Goal: Task Accomplishment & Management: Manage account settings

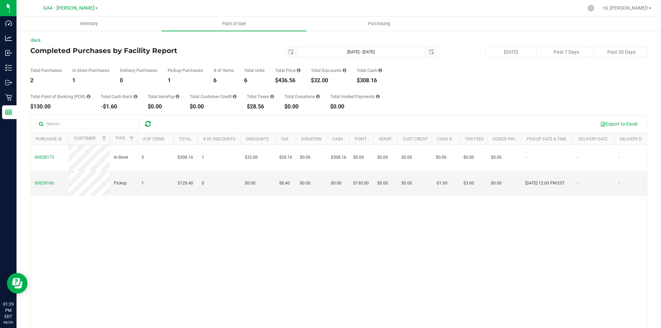
click at [151, 120] on icon at bounding box center [148, 123] width 6 height 7
click at [146, 124] on icon at bounding box center [148, 123] width 6 height 7
click at [150, 125] on icon at bounding box center [148, 123] width 6 height 7
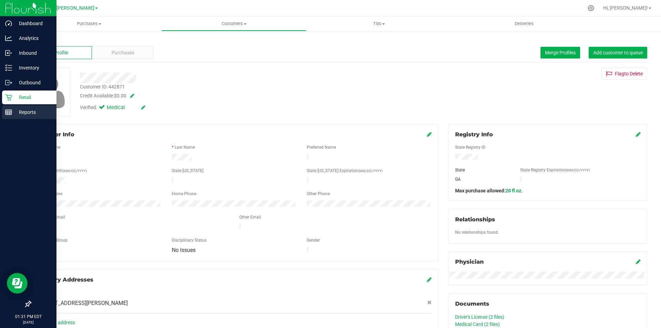
click at [26, 108] on div "Reports" at bounding box center [29, 112] width 54 height 14
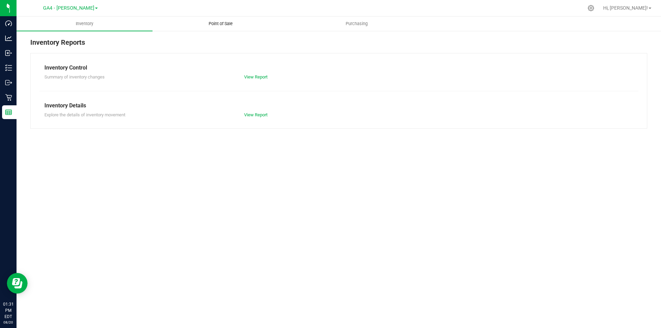
click at [219, 23] on span "Point of Sale" at bounding box center [220, 24] width 43 height 6
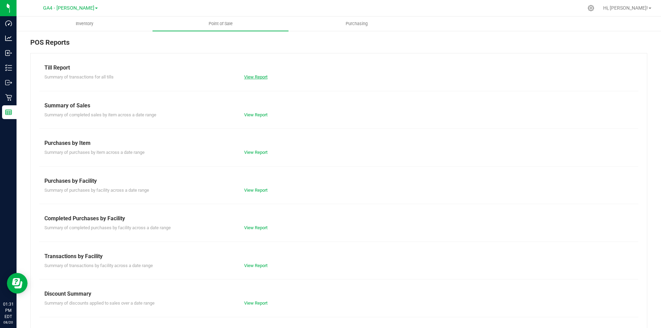
click at [254, 76] on link "View Report" at bounding box center [255, 76] width 23 height 5
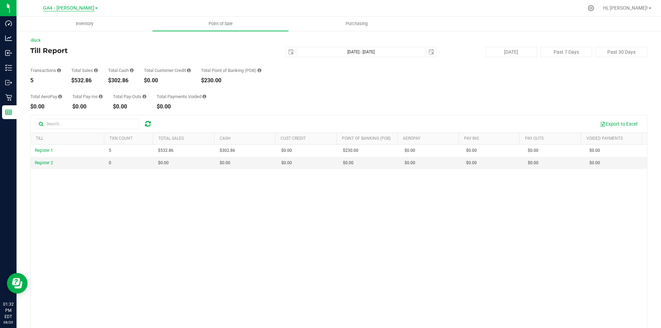
click at [80, 7] on span "GA4 - [PERSON_NAME]" at bounding box center [68, 8] width 51 height 6
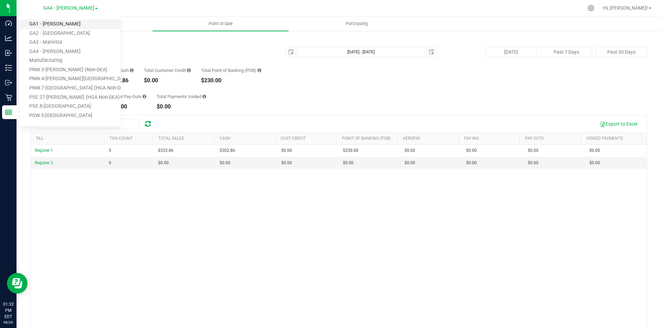
click at [61, 26] on link "GA1 - [PERSON_NAME]" at bounding box center [70, 24] width 101 height 9
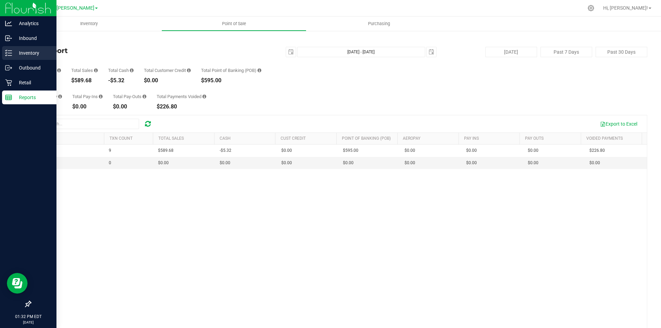
click at [32, 55] on p "Inventory" at bounding box center [32, 53] width 41 height 8
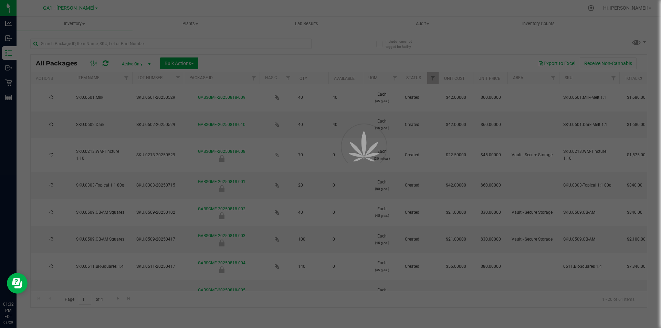
click at [538, 23] on div at bounding box center [330, 164] width 661 height 328
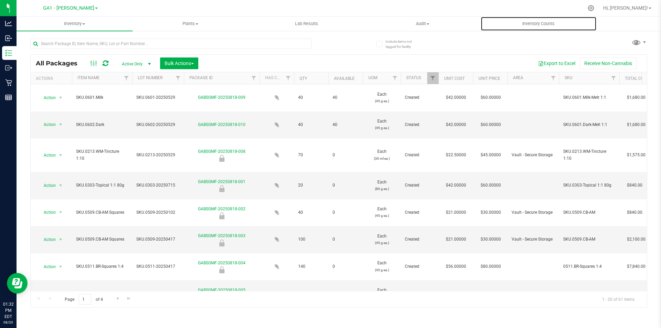
click at [538, 23] on span "Inventory Counts" at bounding box center [538, 24] width 51 height 6
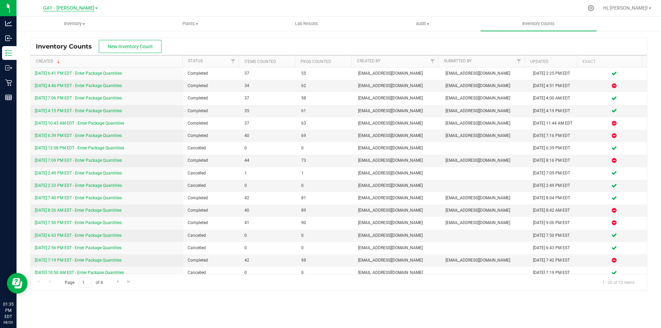
click at [86, 8] on span "GA1 - [PERSON_NAME]" at bounding box center [68, 8] width 51 height 6
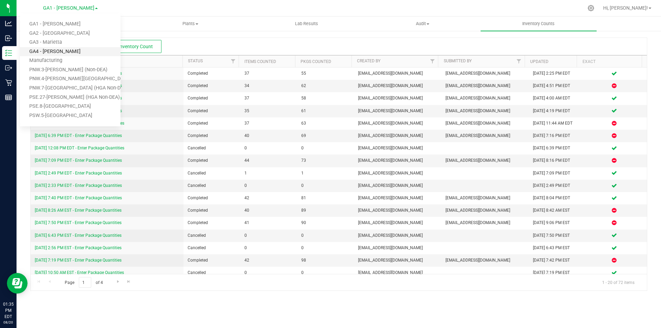
click at [67, 53] on link "GA4 - [PERSON_NAME]" at bounding box center [70, 51] width 101 height 9
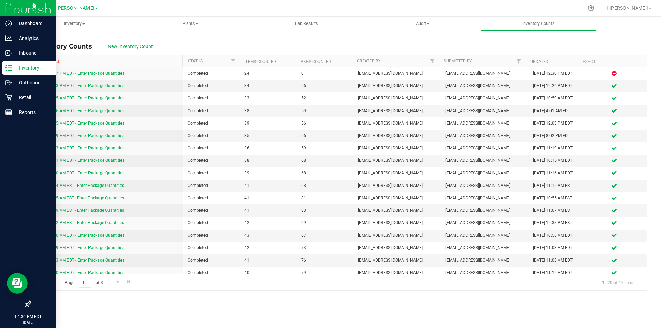
click at [29, 14] on img at bounding box center [28, 8] width 46 height 16
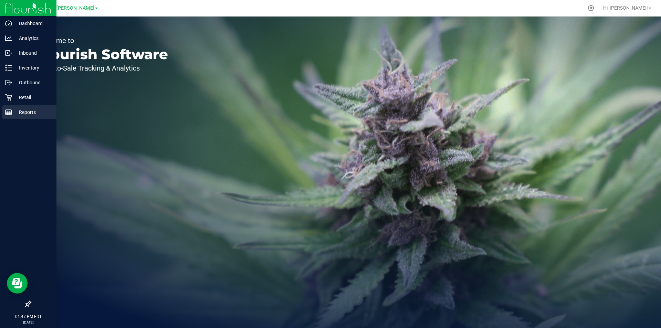
click at [25, 112] on p "Reports" at bounding box center [32, 112] width 41 height 8
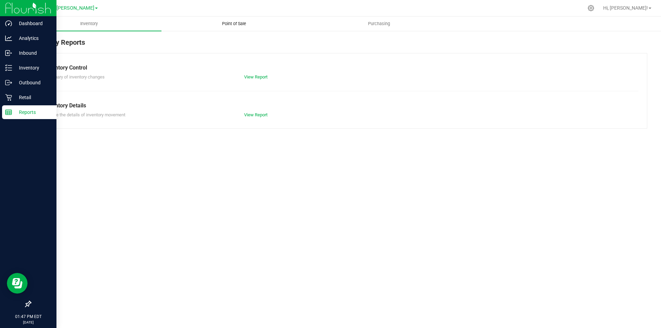
click at [232, 24] on span "Point of Sale" at bounding box center [234, 24] width 43 height 6
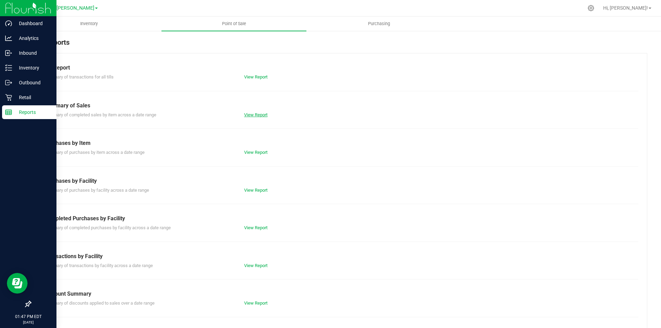
click at [254, 112] on link "View Report" at bounding box center [255, 114] width 23 height 5
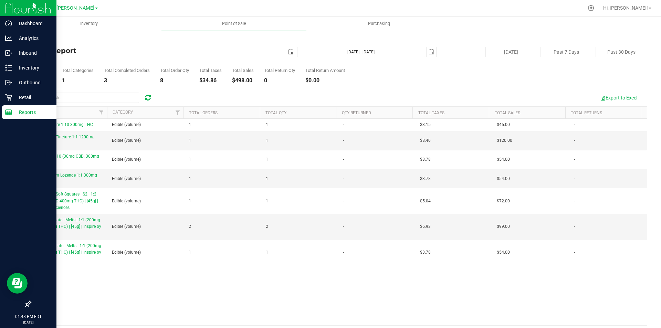
click at [288, 51] on span "select" at bounding box center [291, 52] width 6 height 6
click at [340, 91] on link "1" at bounding box center [339, 90] width 10 height 11
type input "2025-08-01"
type input "Aug 1, 2025 - Aug 20, 2025"
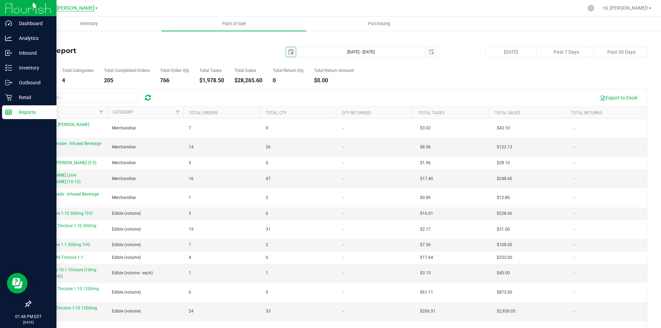
click at [70, 8] on span "GA4 - [PERSON_NAME]" at bounding box center [68, 8] width 51 height 6
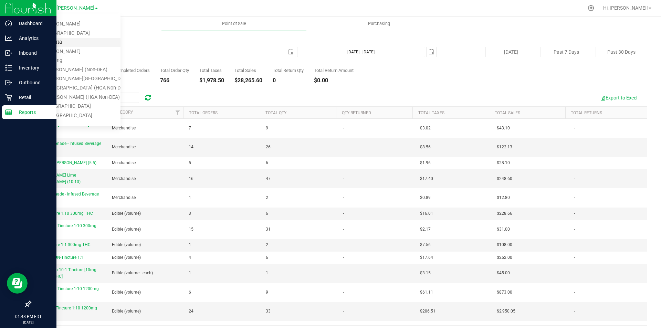
click at [60, 41] on link "GA3 - Marietta" at bounding box center [70, 42] width 101 height 9
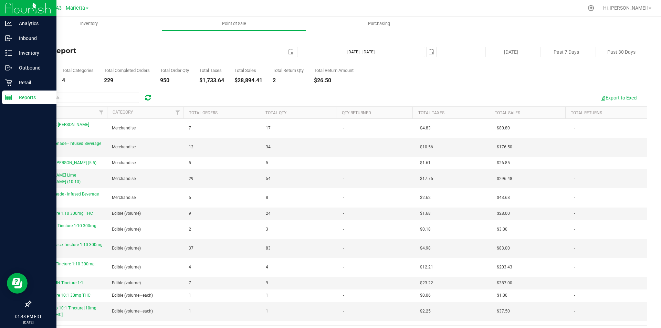
click at [72, 4] on div "GA3 - Marietta GA1 - Chamblee GA2 - Stockbridge GA3 - Marietta GA4 - Pooler Man…" at bounding box center [70, 8] width 36 height 8
click at [73, 8] on span "GA3 - Marietta" at bounding box center [68, 8] width 33 height 6
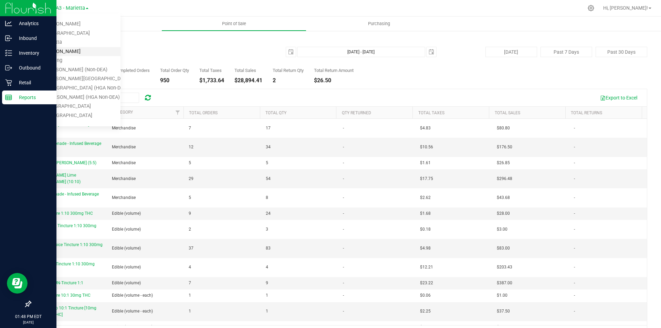
click at [64, 50] on link "GA4 - [PERSON_NAME]" at bounding box center [70, 51] width 101 height 9
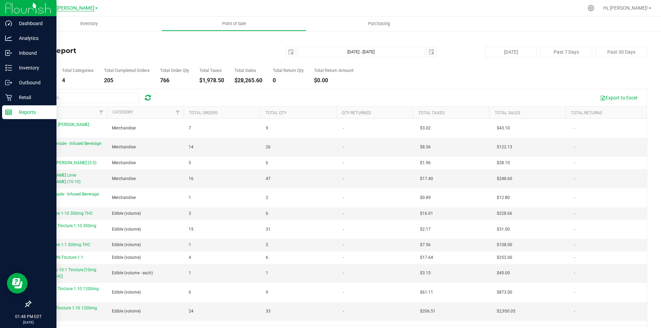
click at [77, 7] on span "GA4 - [PERSON_NAME]" at bounding box center [68, 8] width 51 height 6
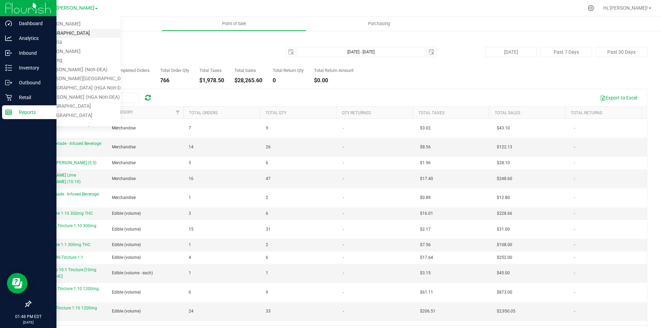
click at [73, 34] on link "GA2 - Stockbridge" at bounding box center [70, 33] width 101 height 9
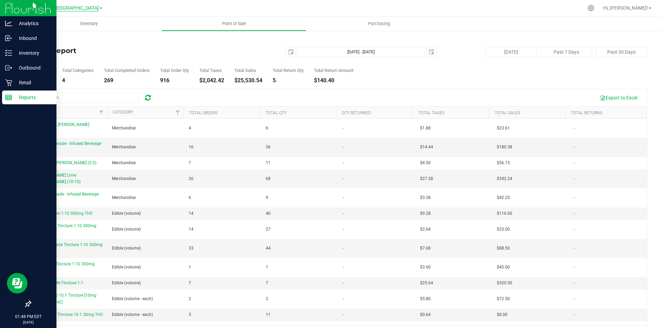
click at [76, 9] on span "GA2 - Stockbridge" at bounding box center [68, 8] width 61 height 6
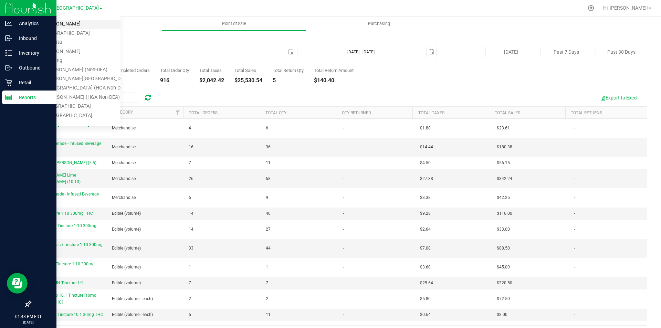
click at [71, 27] on link "GA1 - [PERSON_NAME]" at bounding box center [70, 24] width 101 height 9
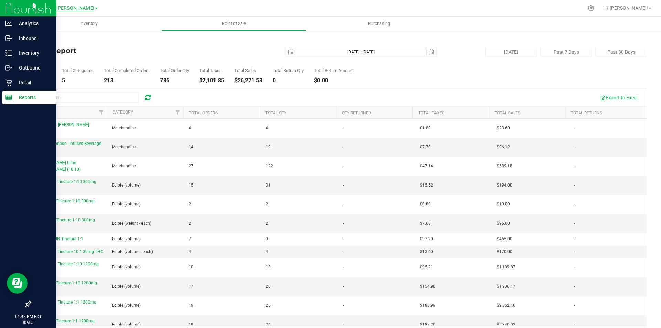
click at [74, 7] on span "GA1 - [PERSON_NAME]" at bounding box center [68, 8] width 51 height 6
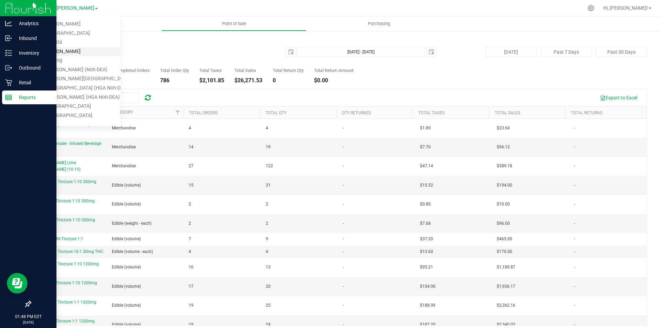
click at [70, 48] on link "GA4 - [PERSON_NAME]" at bounding box center [70, 51] width 101 height 9
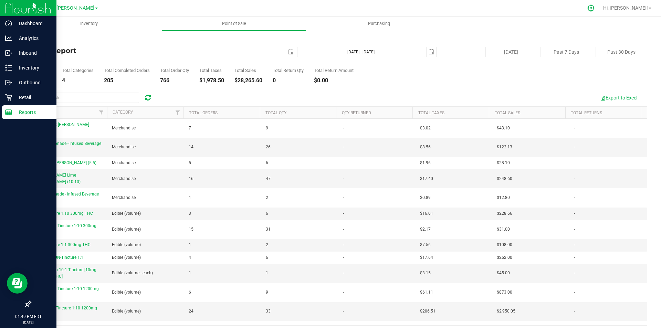
click at [594, 7] on icon at bounding box center [590, 7] width 7 height 7
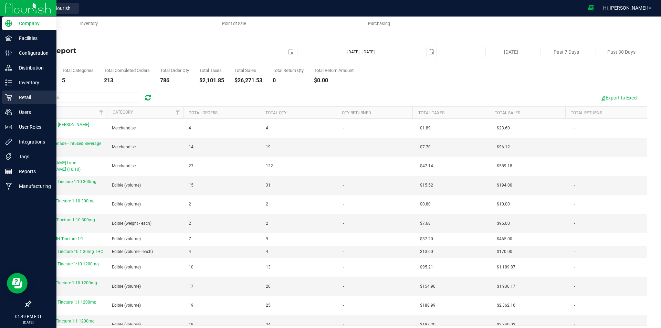
click at [32, 98] on p "Retail" at bounding box center [32, 97] width 41 height 8
click at [25, 97] on p "Retail" at bounding box center [32, 97] width 41 height 8
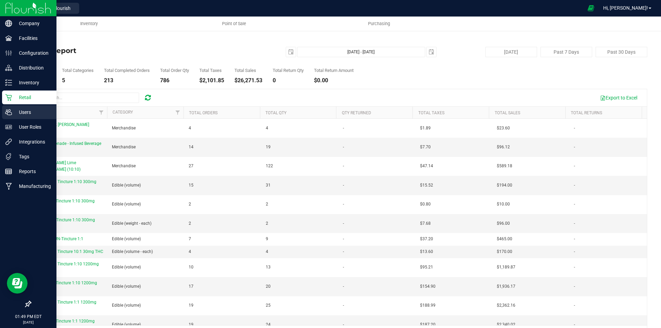
click at [27, 110] on p "Users" at bounding box center [32, 112] width 41 height 8
click at [27, 96] on p "Retail" at bounding box center [32, 97] width 41 height 8
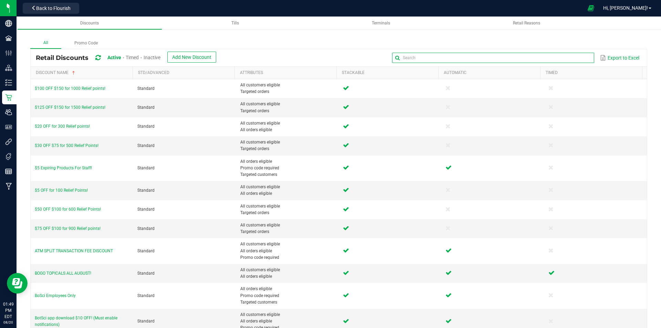
click at [576, 56] on input "text" at bounding box center [493, 58] width 202 height 10
type input "senio"
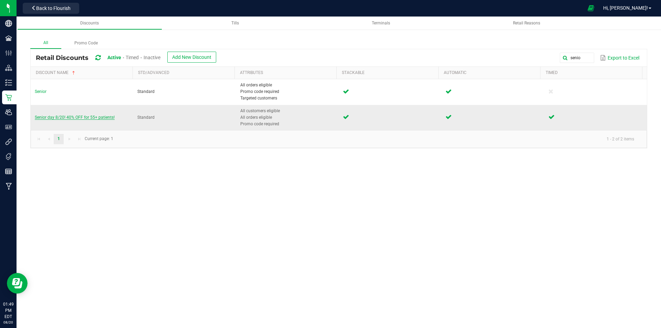
click at [69, 117] on span "Senior day 8/20! 40% OFF for 55+ patients!" at bounding box center [75, 117] width 80 height 5
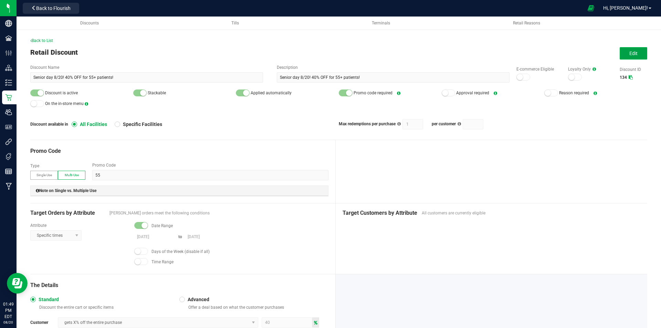
click at [629, 56] on span "Edit" at bounding box center [633, 54] width 8 height 6
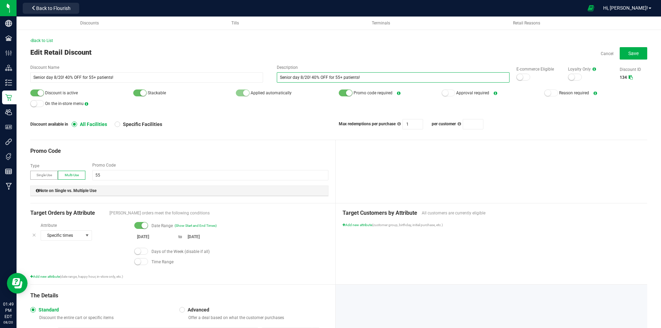
click at [305, 76] on input "Senior day 8/20! 40% OFF for 55+ patients!" at bounding box center [393, 77] width 233 height 10
type input "Senior day 8/21! 40% OFF for 55+ patients!"
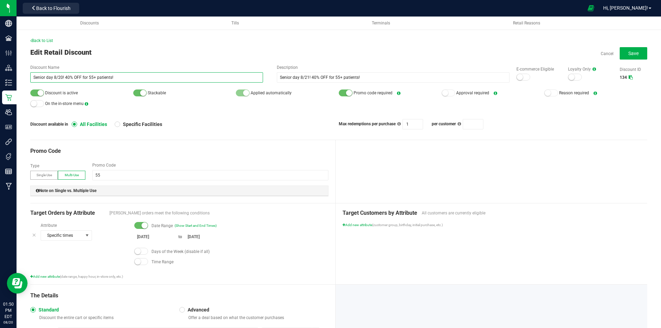
click at [60, 75] on input "Senior day 8/20! 40% OFF for 55+ patients!" at bounding box center [146, 77] width 233 height 10
type input "Senior day 8/21! 40% OFF for 55+ patients!"
click at [282, 232] on div "Date Range (Show Start and End Times) [DATE] to [DATE] Days of the Week (disabl…" at bounding box center [227, 245] width 201 height 46
click at [626, 50] on button "Save" at bounding box center [634, 53] width 28 height 12
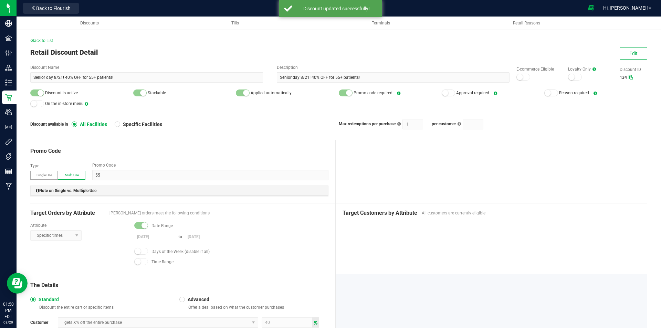
click at [50, 40] on span "Back to List" at bounding box center [41, 40] width 23 height 5
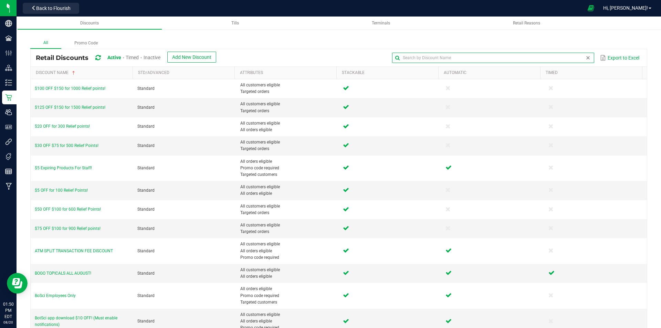
click at [566, 59] on input "text" at bounding box center [493, 58] width 202 height 10
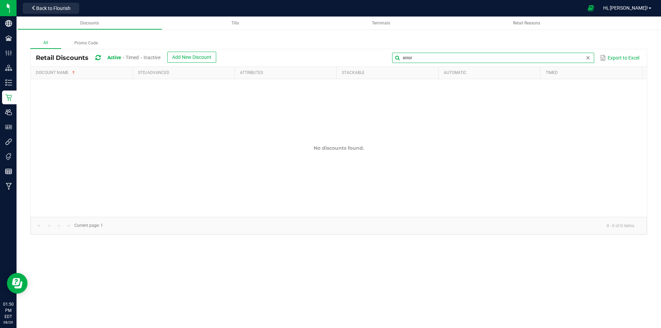
click at [404, 56] on input "snior" at bounding box center [493, 58] width 202 height 10
type input "senior"
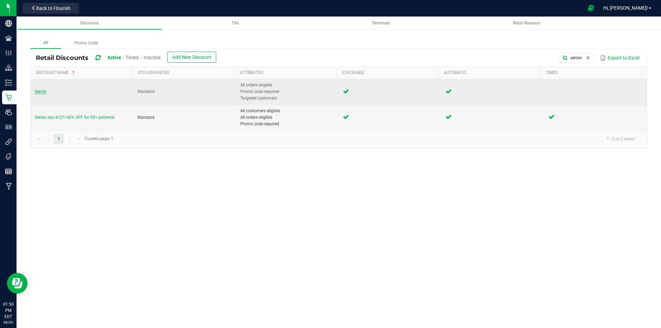
click at [43, 92] on span "Senior" at bounding box center [41, 91] width 12 height 5
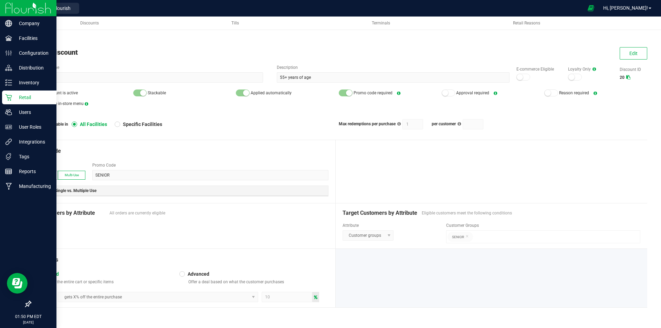
click at [21, 8] on img at bounding box center [28, 8] width 46 height 16
